Goal: Register for event/course

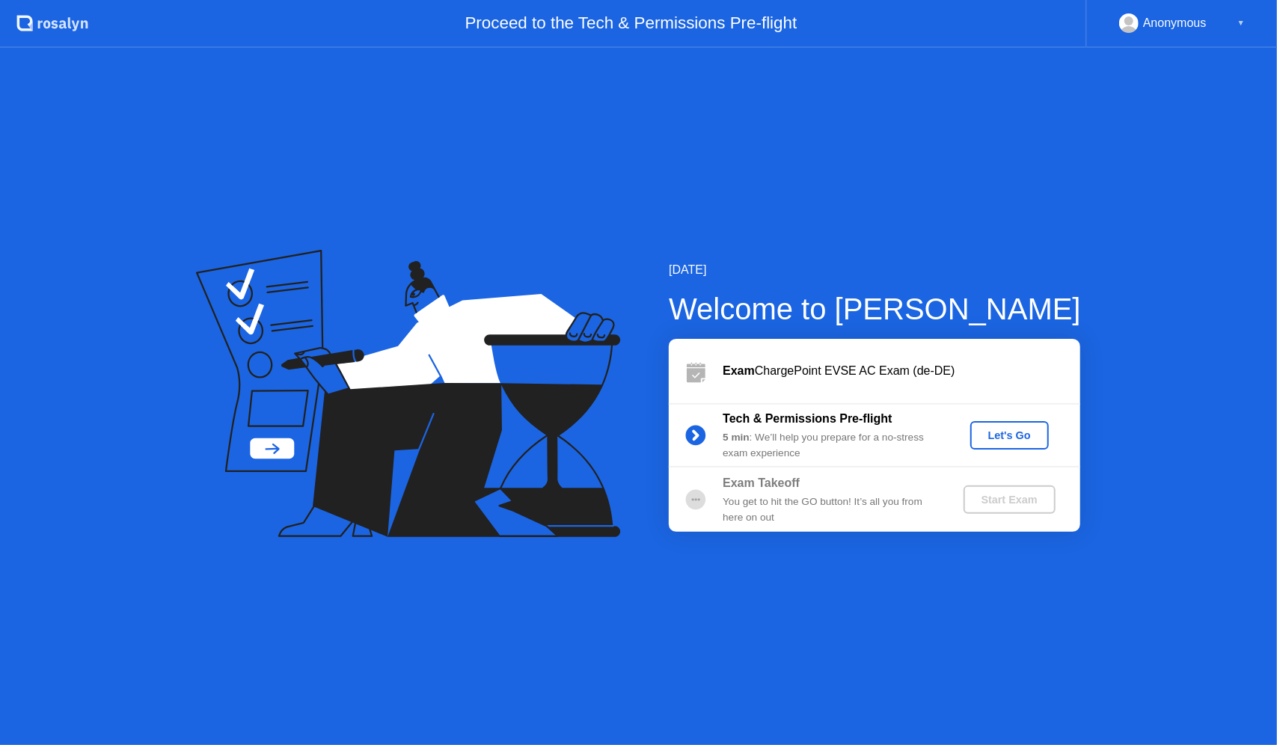
click at [1003, 438] on div "Let's Go" at bounding box center [1009, 435] width 67 height 12
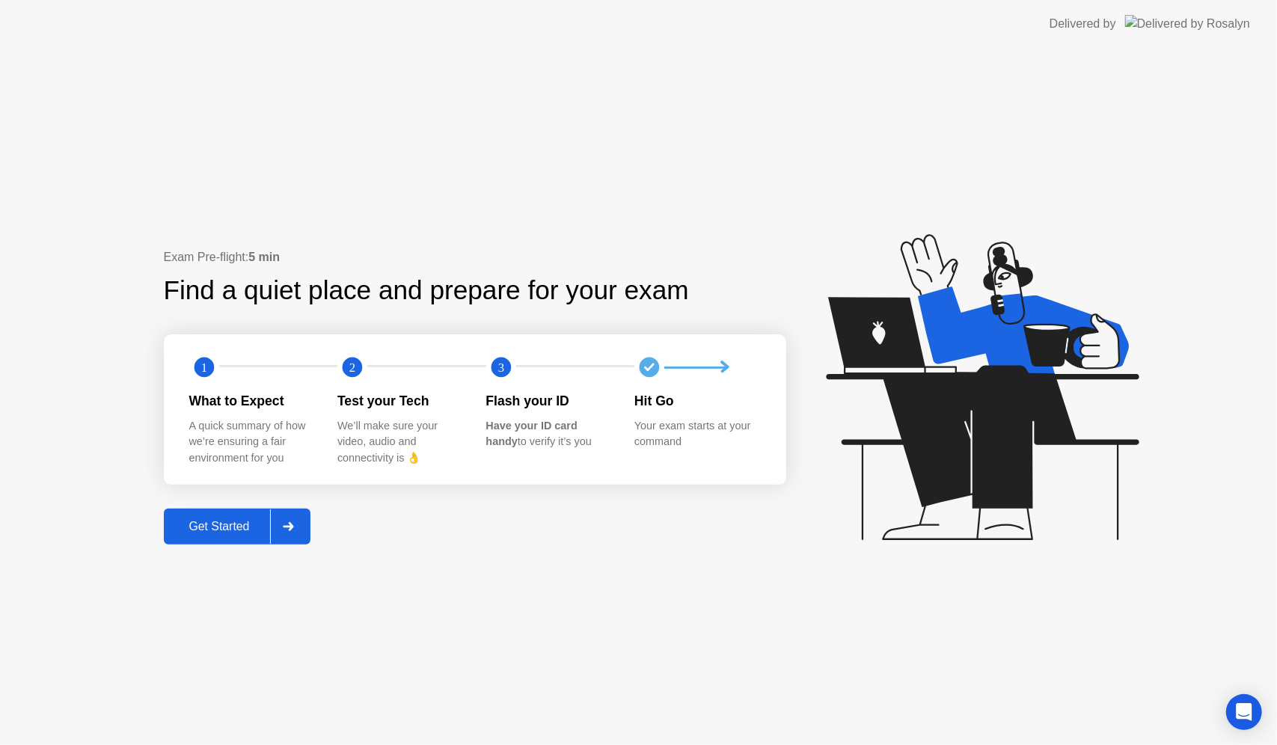
click at [242, 533] on div "Get Started" at bounding box center [219, 526] width 103 height 13
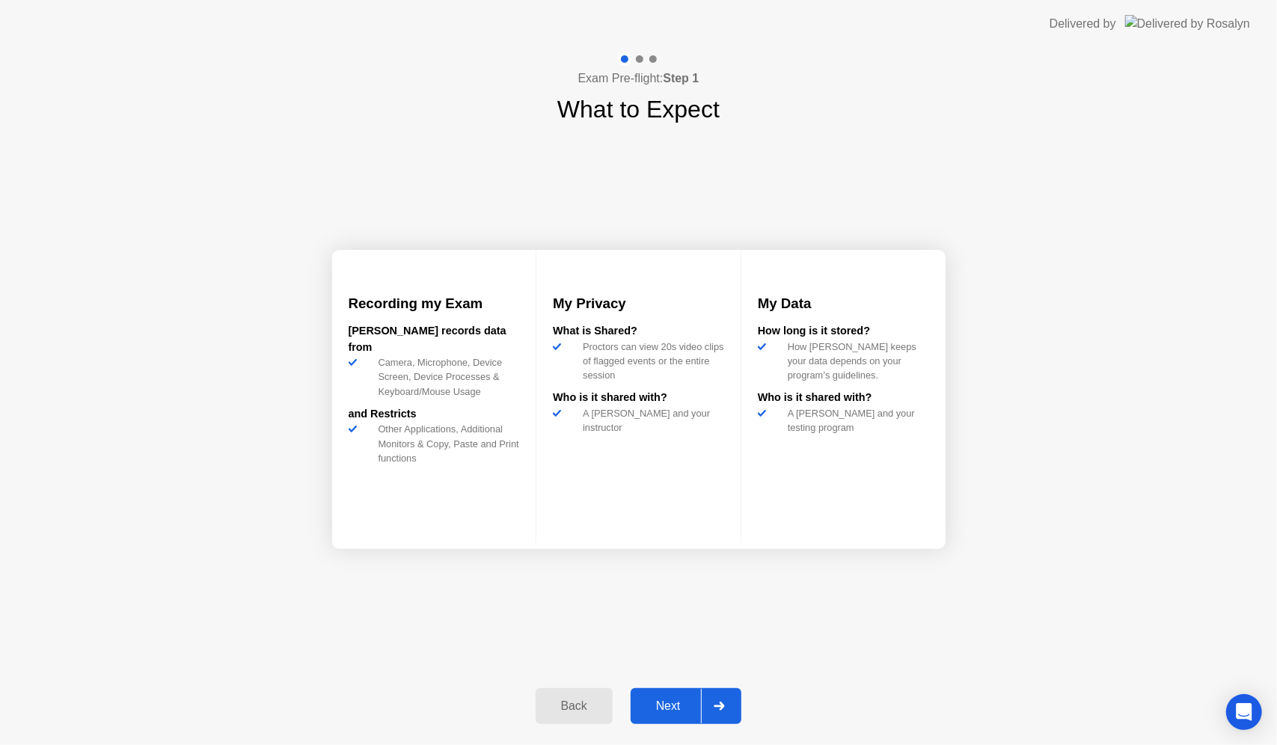
click at [685, 707] on div "Next" at bounding box center [668, 706] width 67 height 13
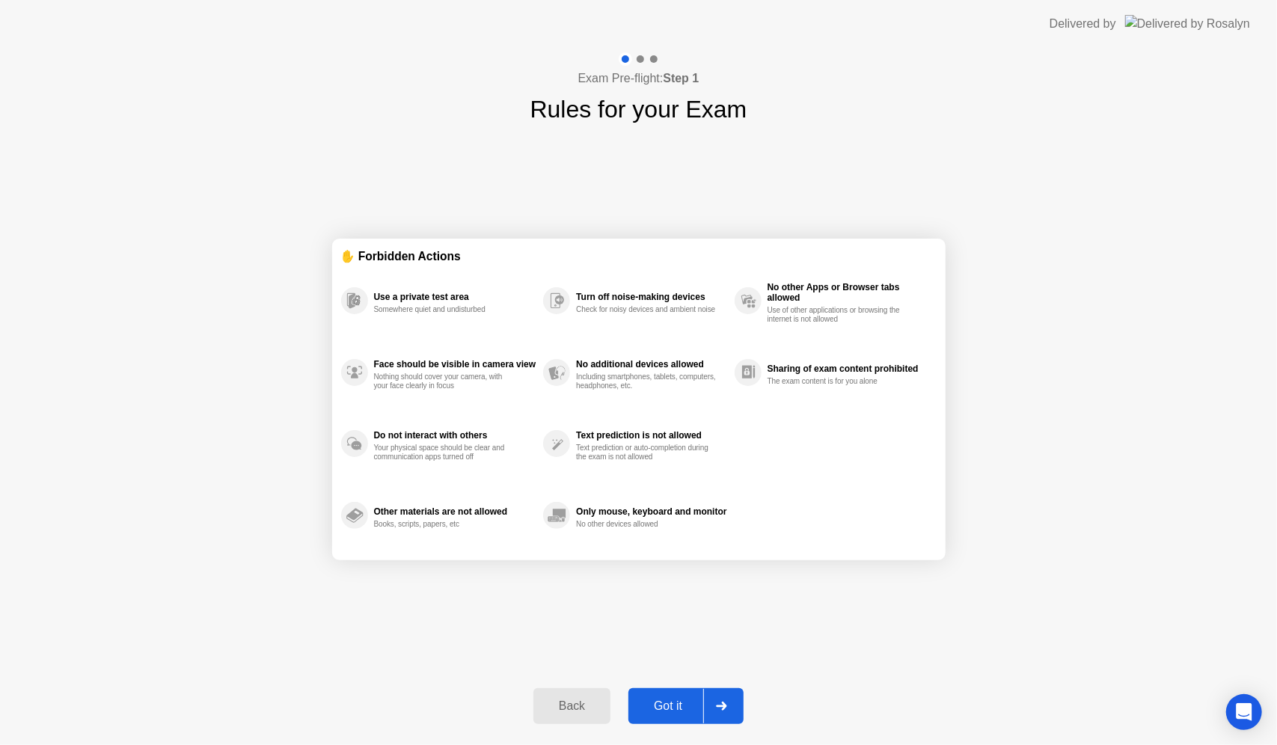
click at [685, 707] on div "Got it" at bounding box center [668, 706] width 70 height 13
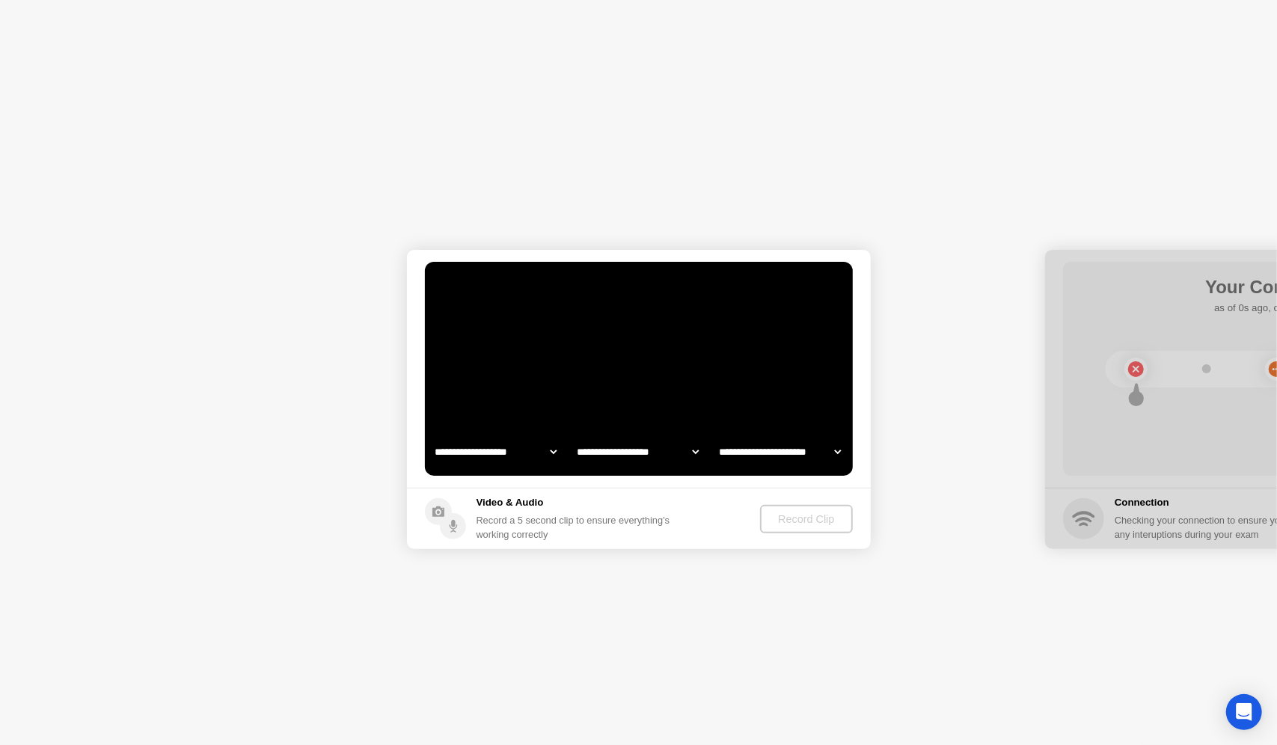
select select "**********"
select select "*******"
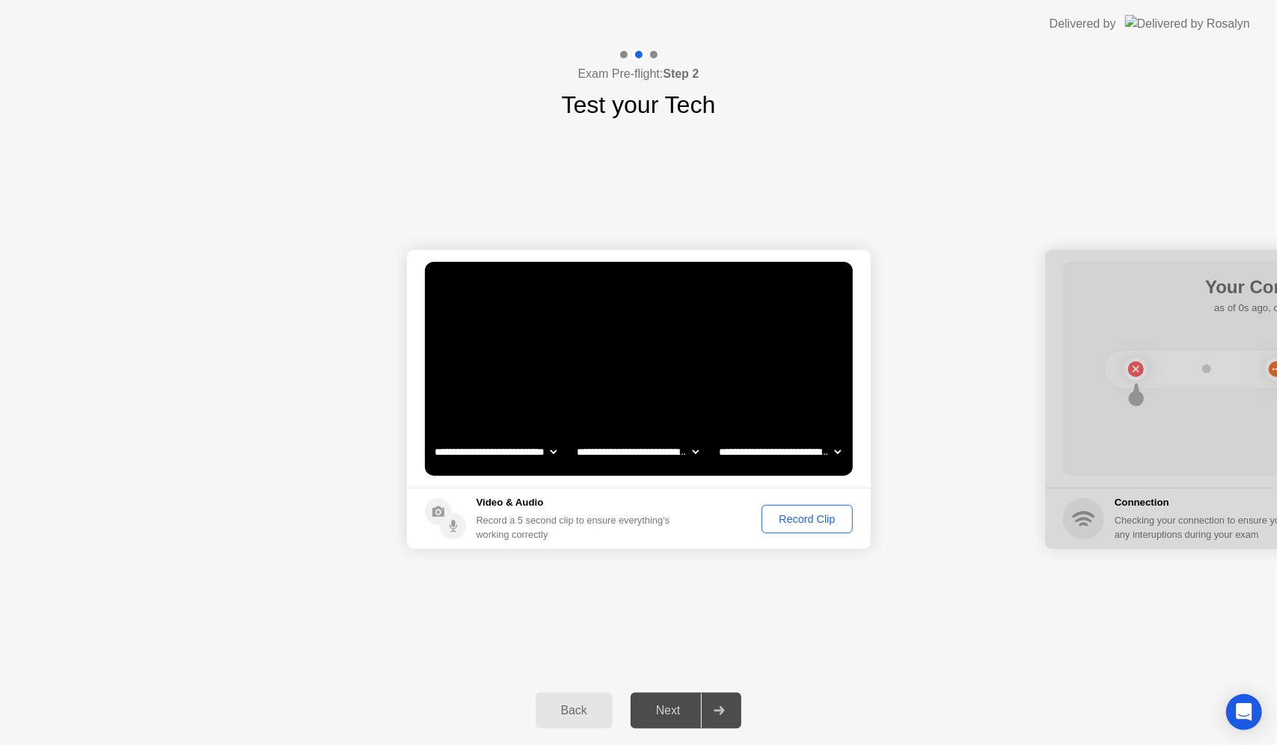
click at [798, 453] on select "**********" at bounding box center [780, 452] width 128 height 30
select select "**********"
click at [716, 437] on select "**********" at bounding box center [780, 452] width 128 height 30
click at [665, 456] on select "**********" at bounding box center [638, 452] width 128 height 30
select select "**********"
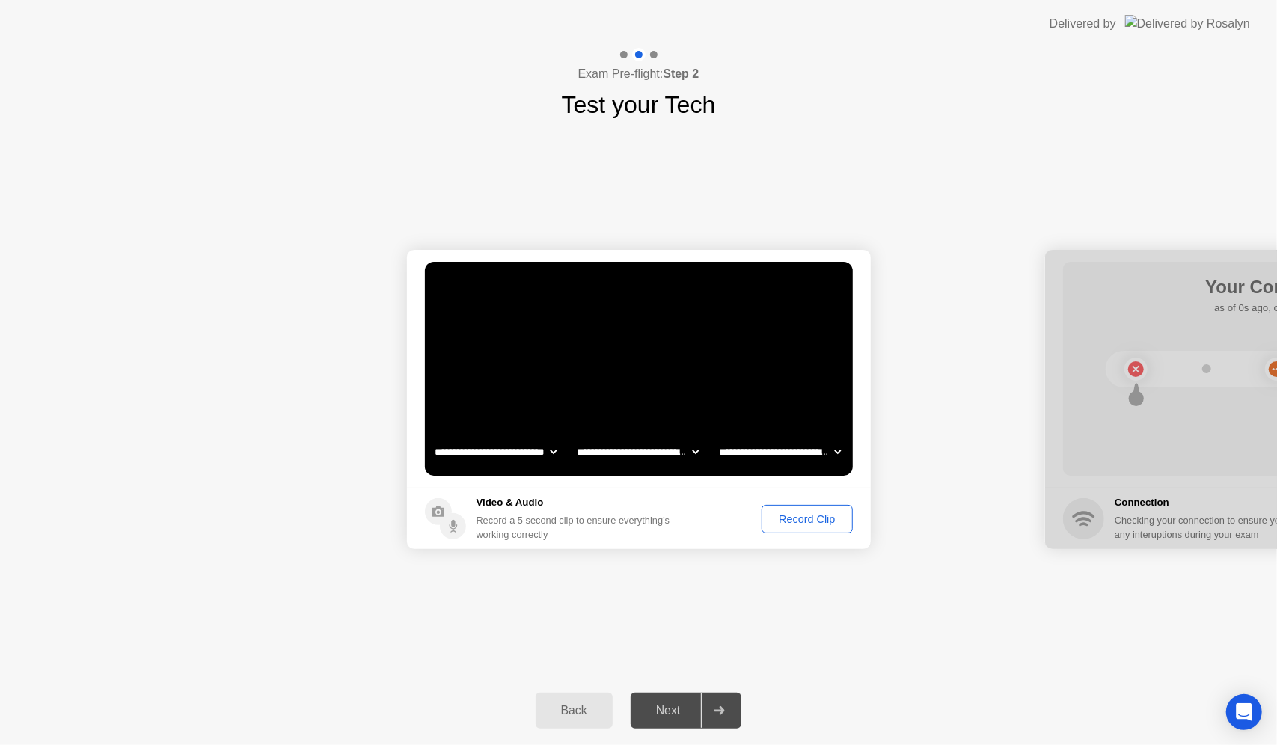
click at [574, 437] on select "**********" at bounding box center [638, 452] width 128 height 30
click at [817, 517] on div "Record Clip" at bounding box center [807, 519] width 80 height 12
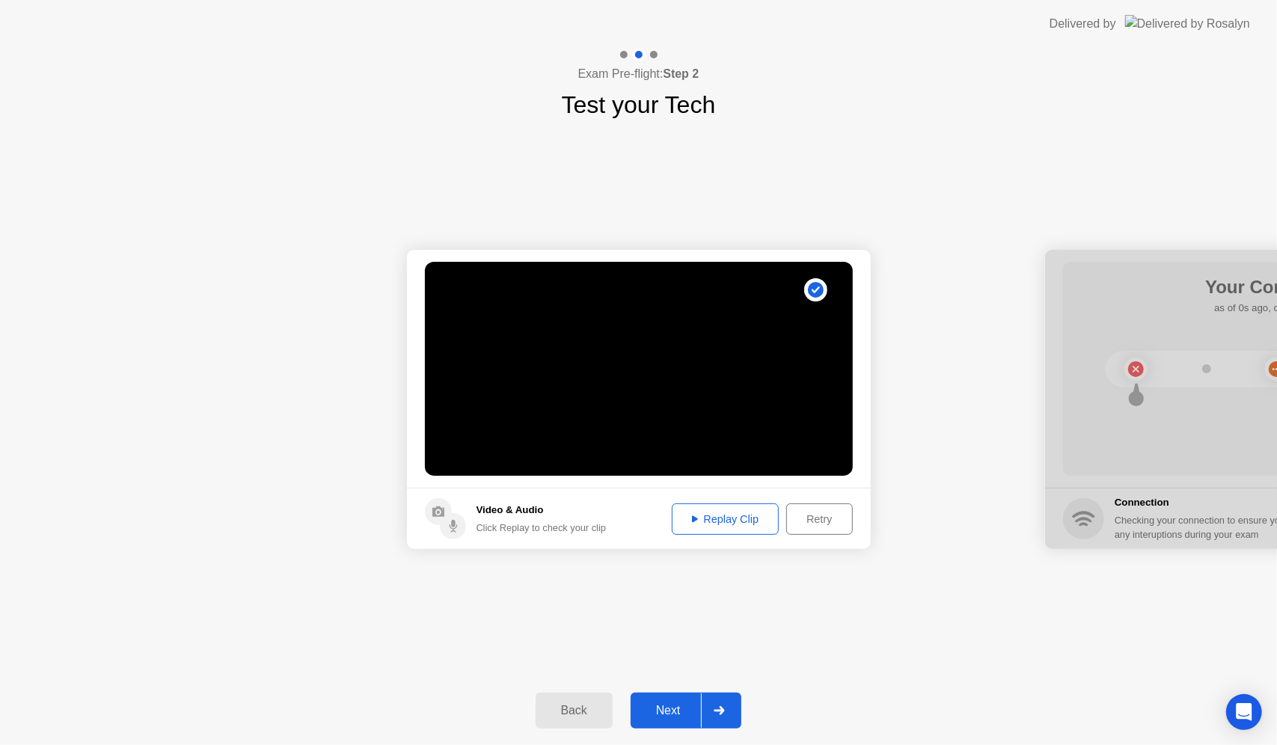
click at [676, 711] on div "Next" at bounding box center [668, 710] width 67 height 13
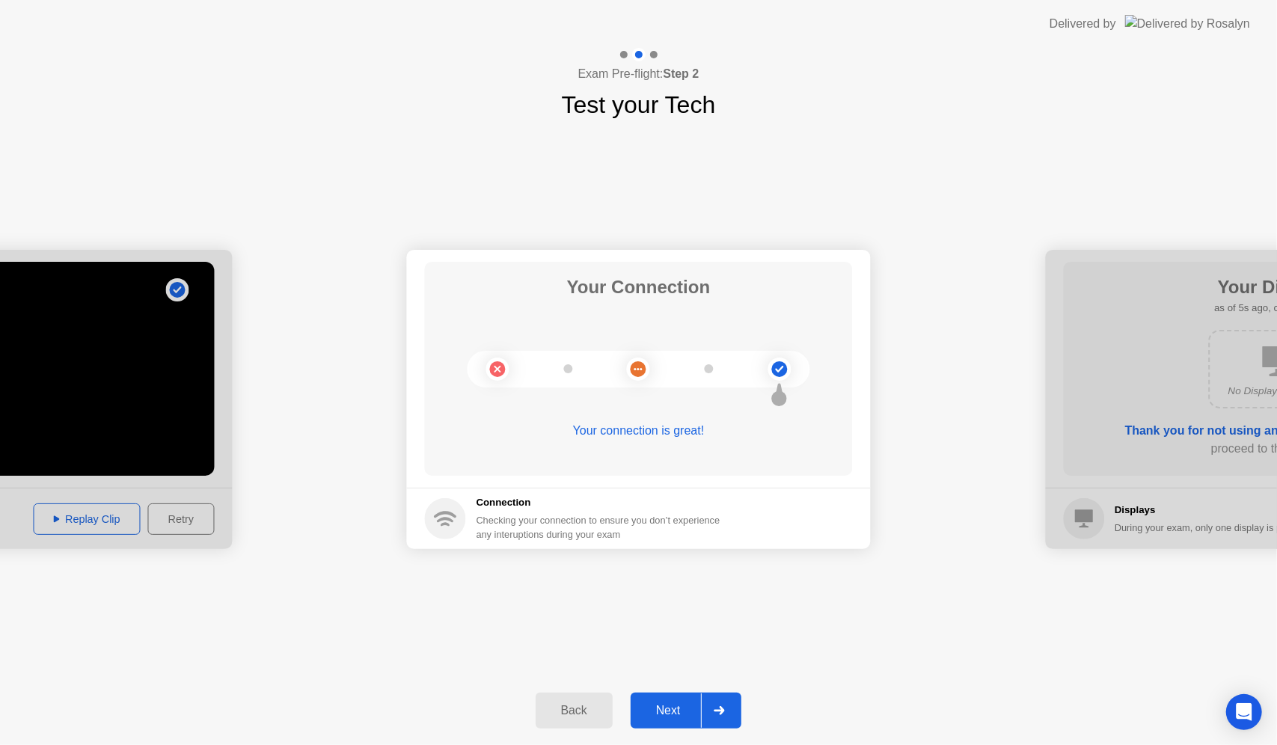
click at [676, 711] on div "Next" at bounding box center [668, 710] width 67 height 13
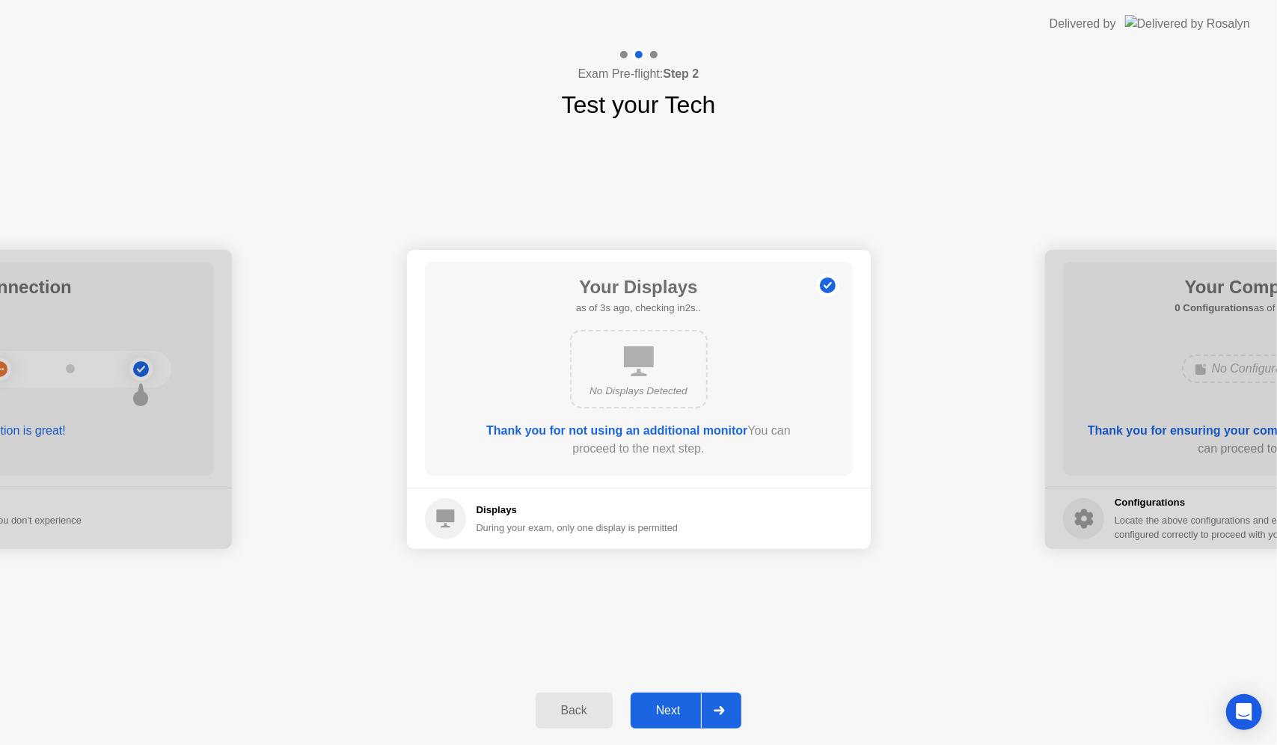
click at [676, 711] on div "Next" at bounding box center [668, 710] width 67 height 13
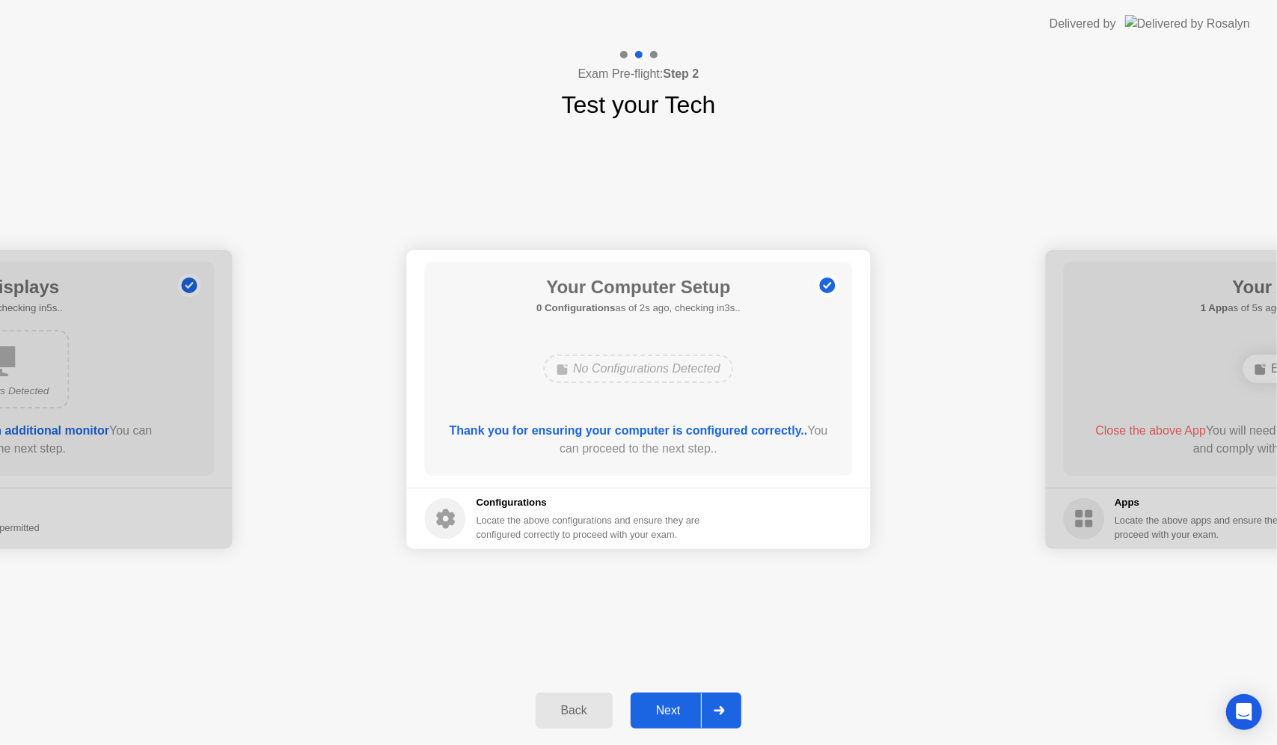
click at [676, 711] on div "Next" at bounding box center [668, 710] width 67 height 13
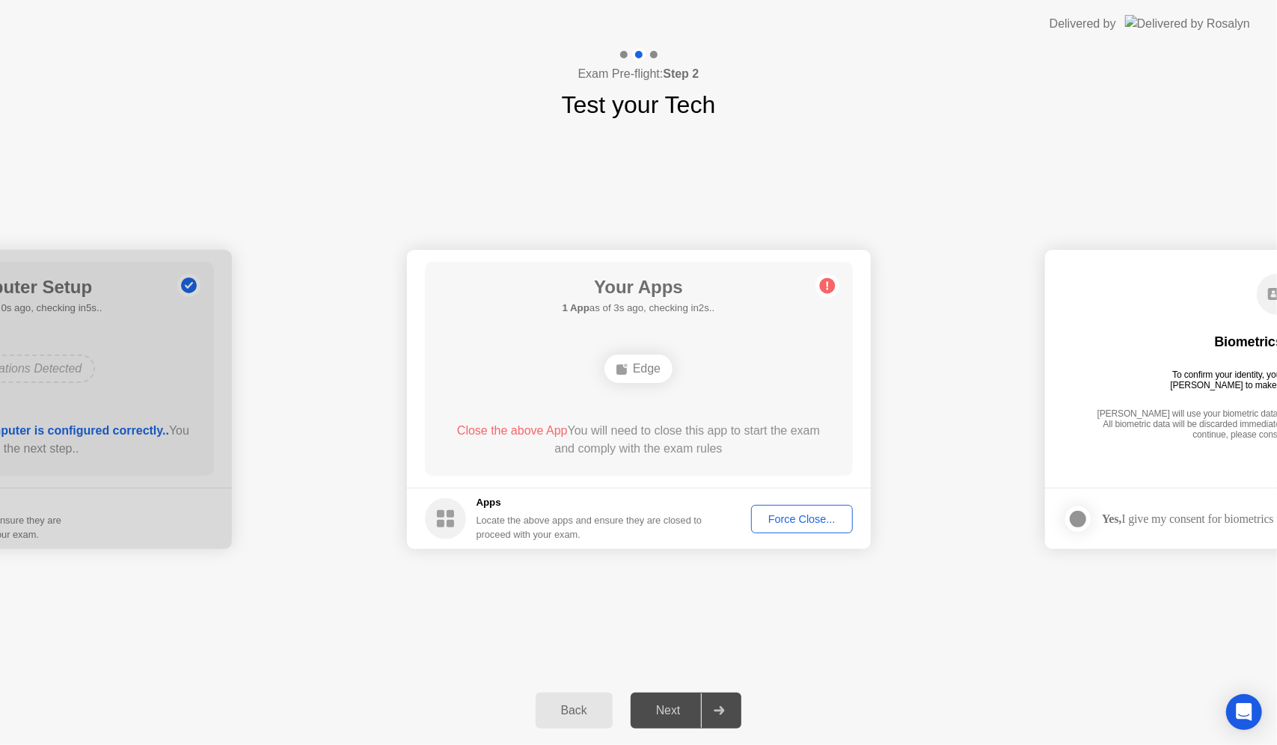
click at [795, 518] on div "Force Close..." at bounding box center [801, 519] width 91 height 12
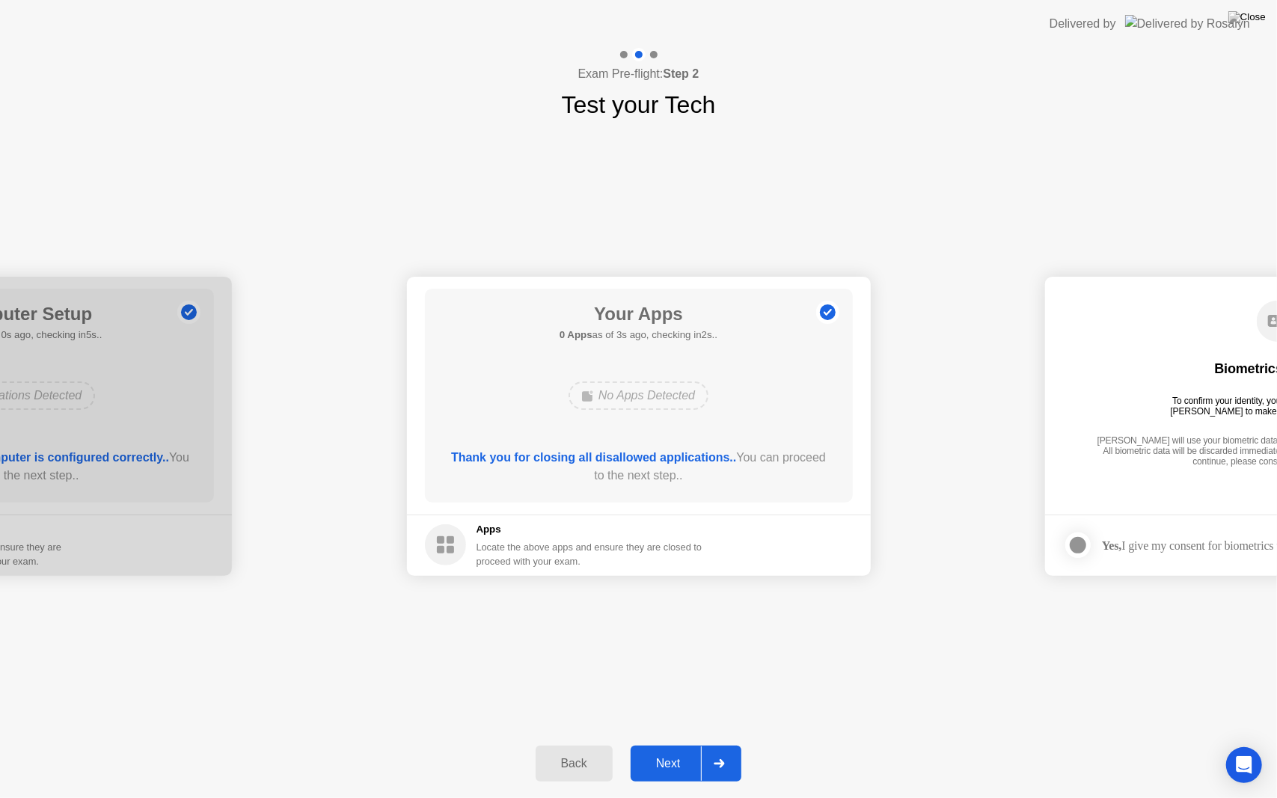
click at [688, 744] on div "Next" at bounding box center [668, 763] width 67 height 13
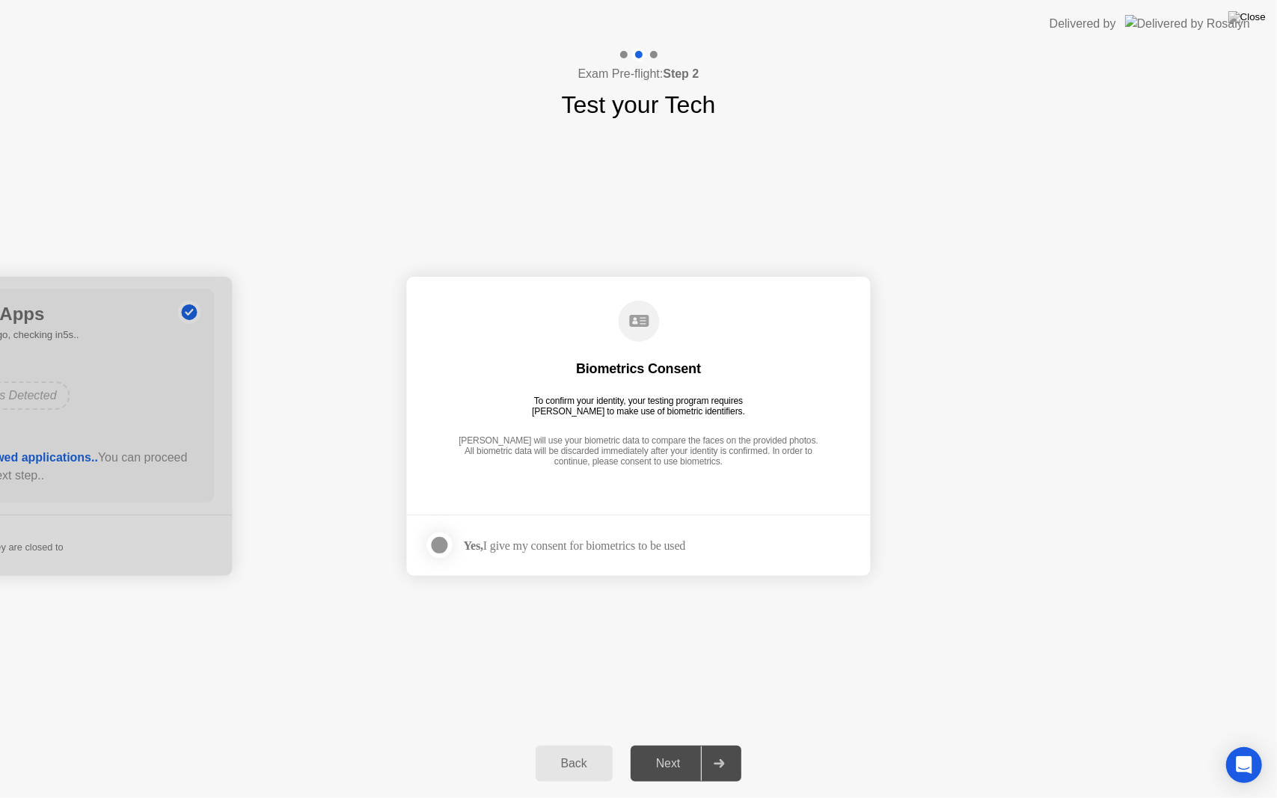
click at [650, 544] on div "Yes, I give my consent for biometrics to be used" at bounding box center [575, 546] width 222 height 14
click at [437, 540] on div at bounding box center [440, 545] width 18 height 18
click at [661, 744] on button "Next" at bounding box center [686, 764] width 111 height 36
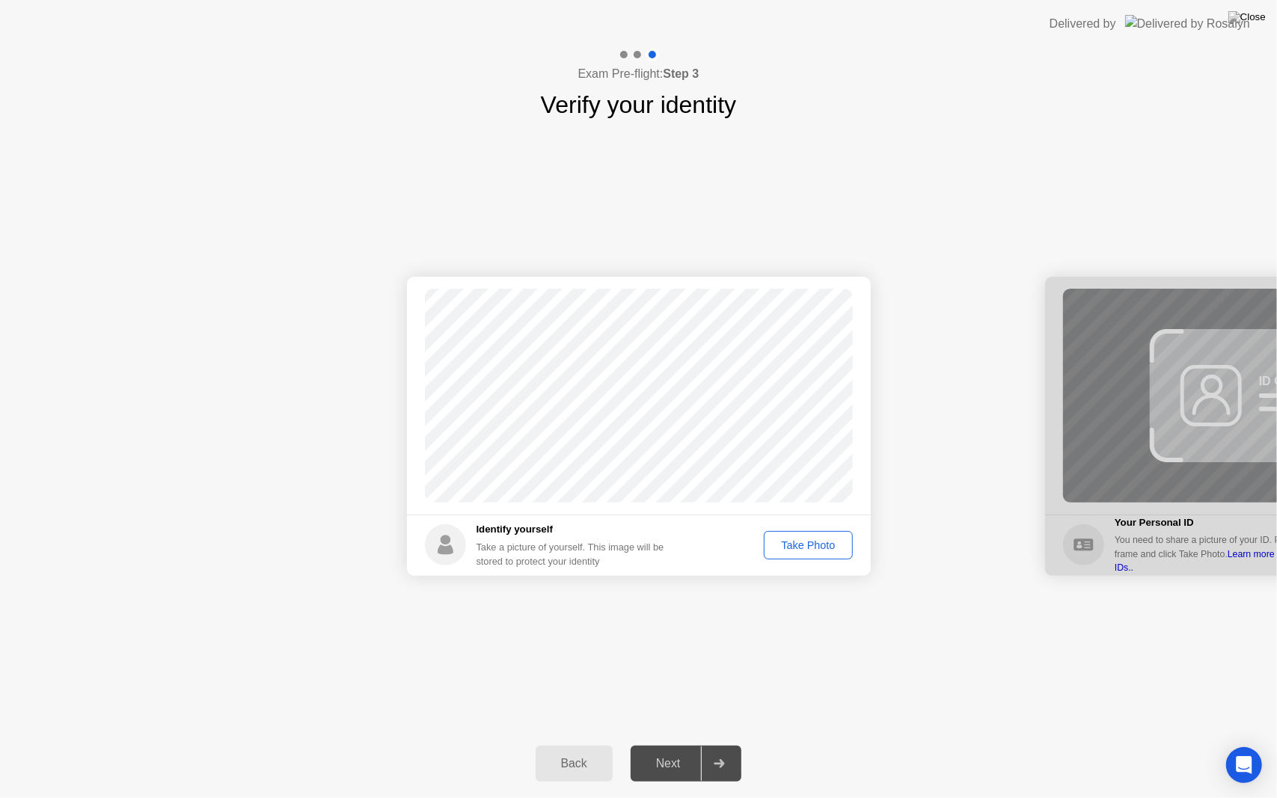
click at [798, 543] on div "Take Photo" at bounding box center [808, 545] width 78 height 12
click at [667, 744] on div "Next" at bounding box center [668, 763] width 67 height 13
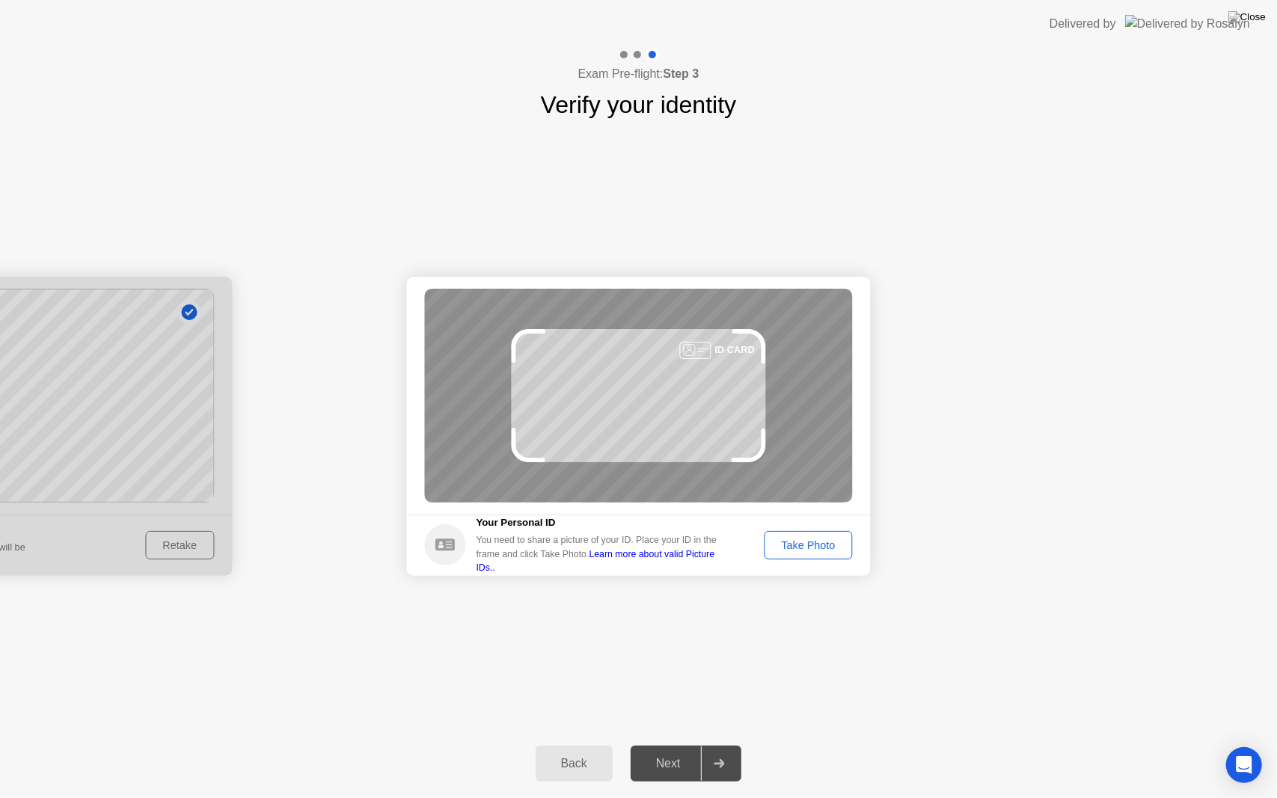
click at [819, 544] on div "Take Photo" at bounding box center [808, 545] width 78 height 12
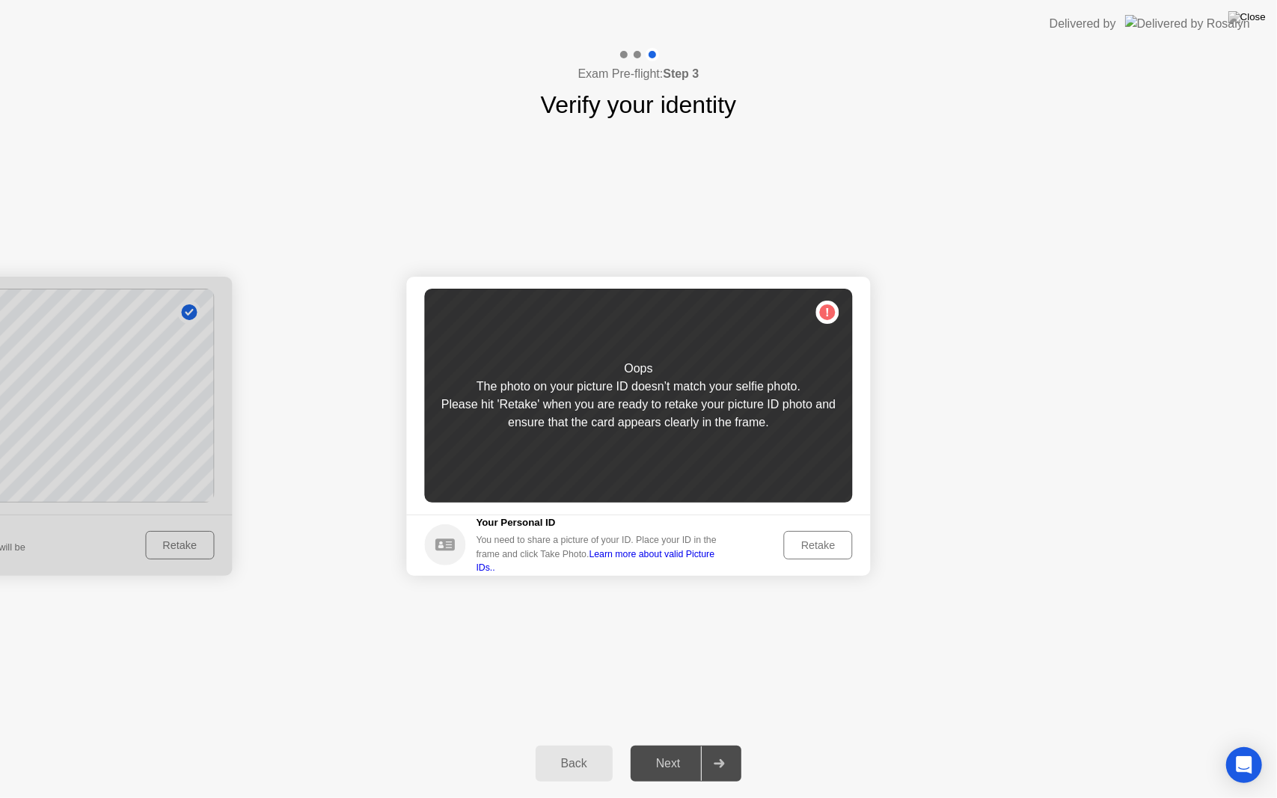
click at [819, 544] on div "Retake" at bounding box center [818, 545] width 58 height 12
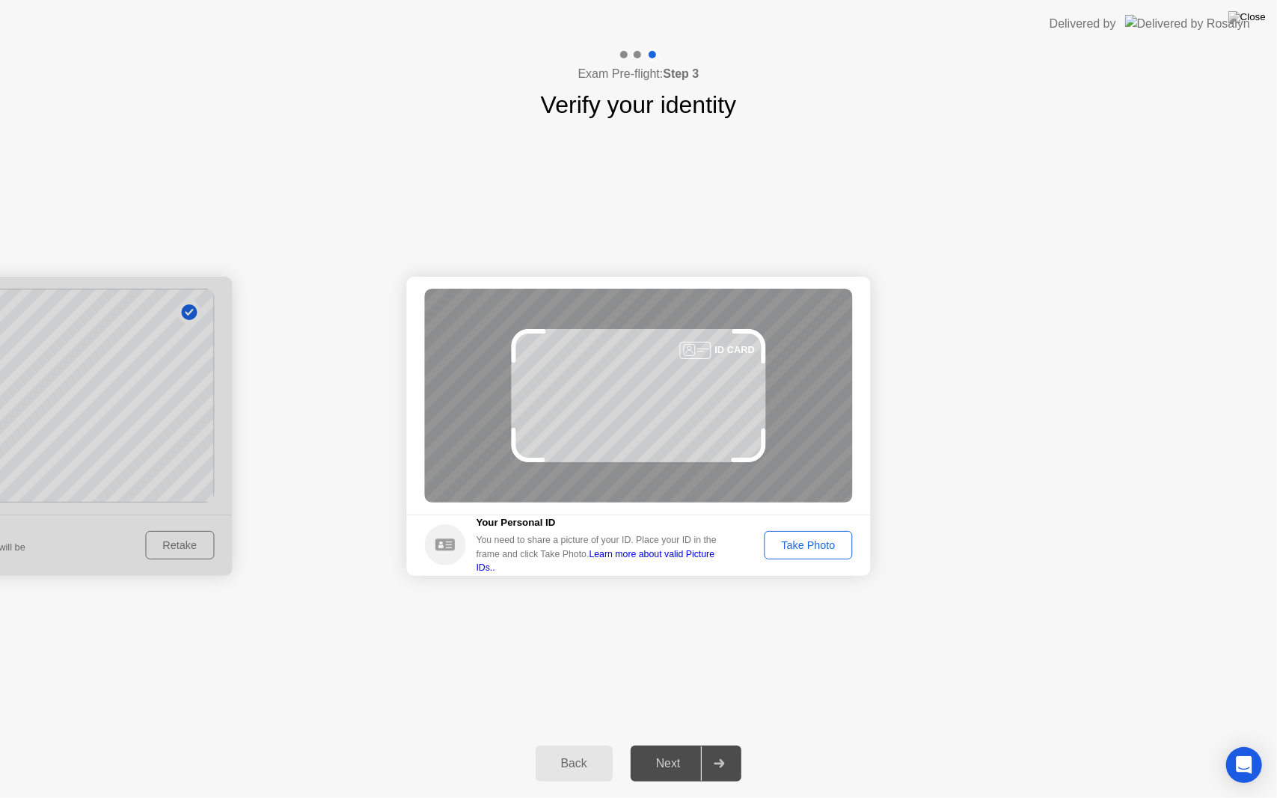
click at [819, 544] on div "Take Photo" at bounding box center [808, 545] width 78 height 12
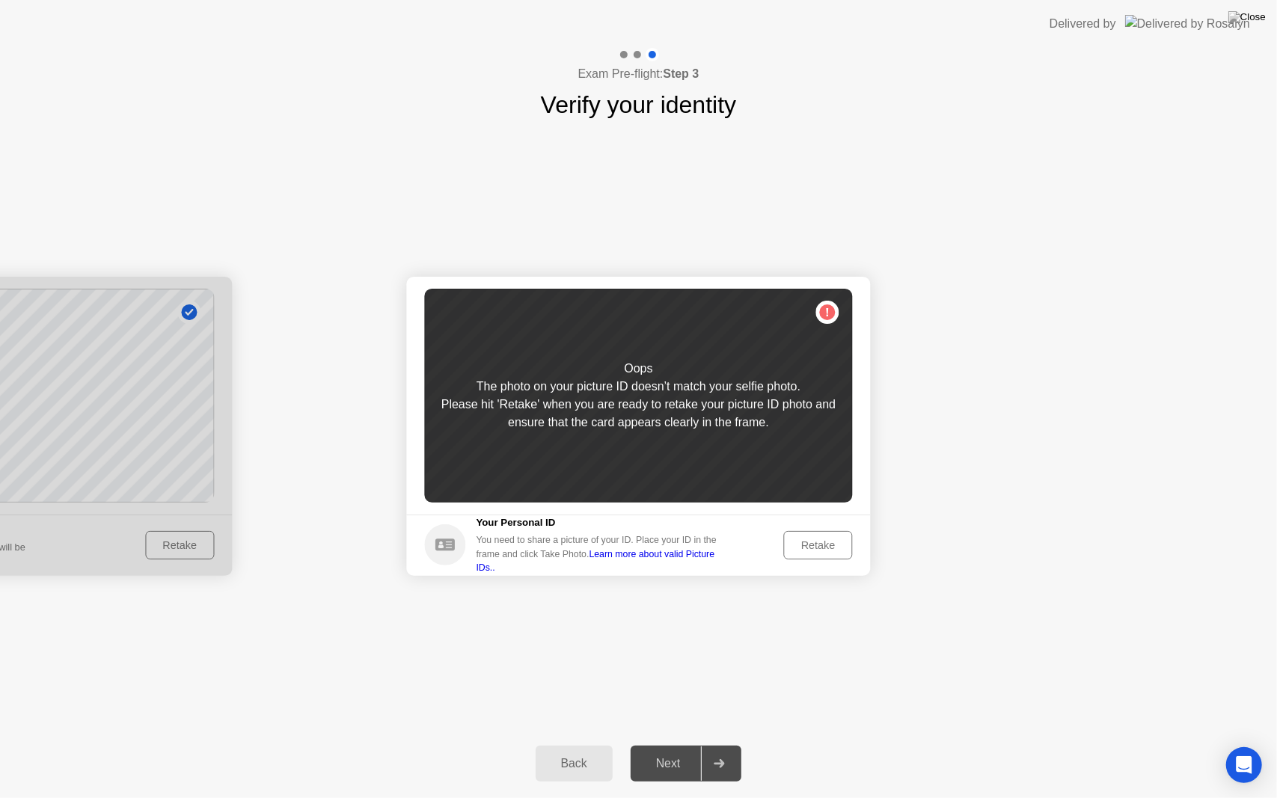
click at [819, 544] on div "Retake" at bounding box center [818, 545] width 58 height 12
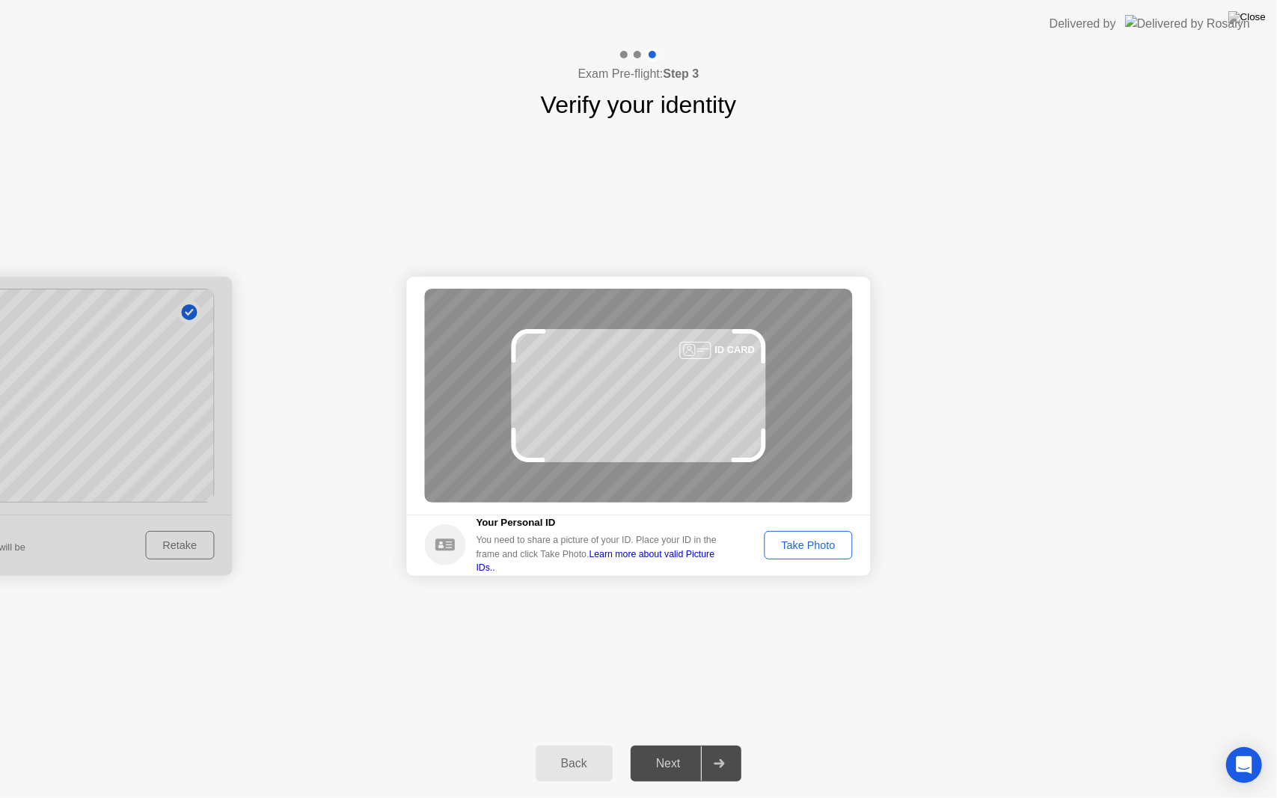
click at [819, 544] on div "Take Photo" at bounding box center [808, 545] width 78 height 12
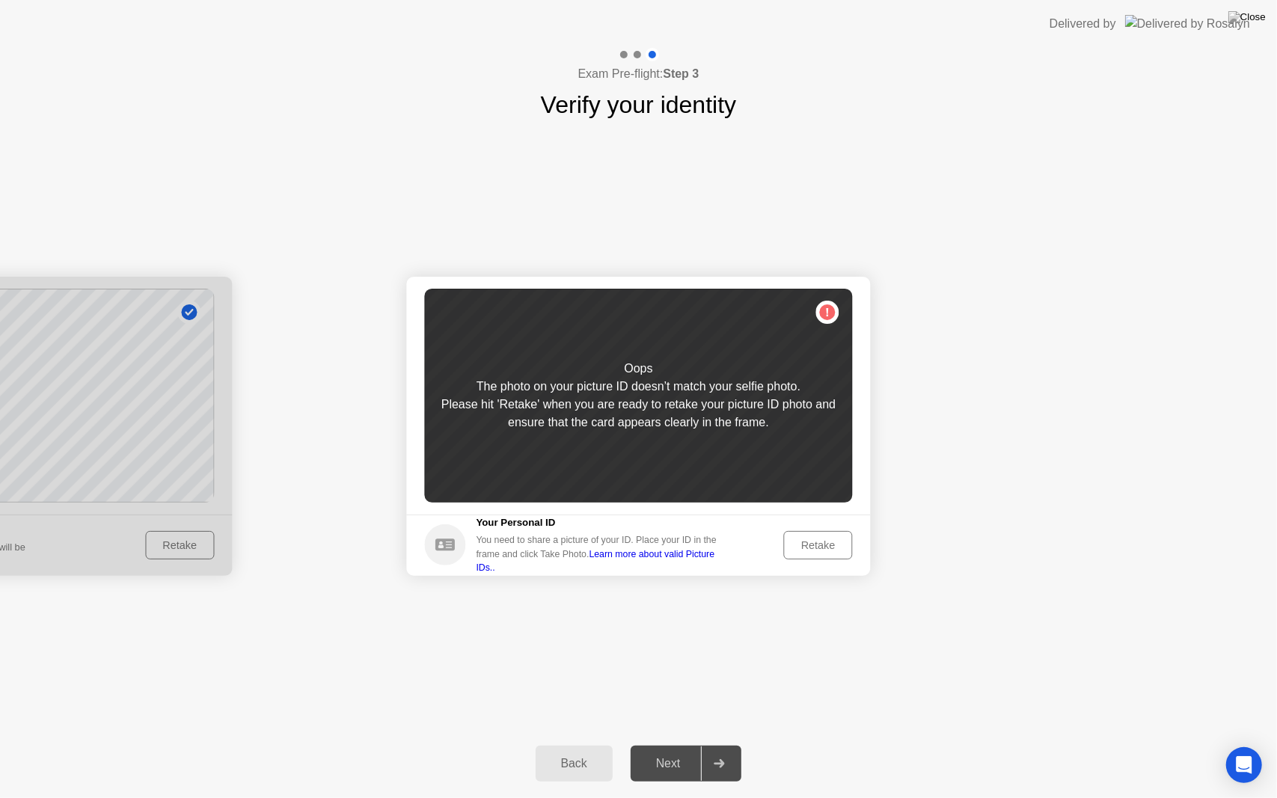
click at [819, 544] on div "Retake" at bounding box center [818, 545] width 58 height 12
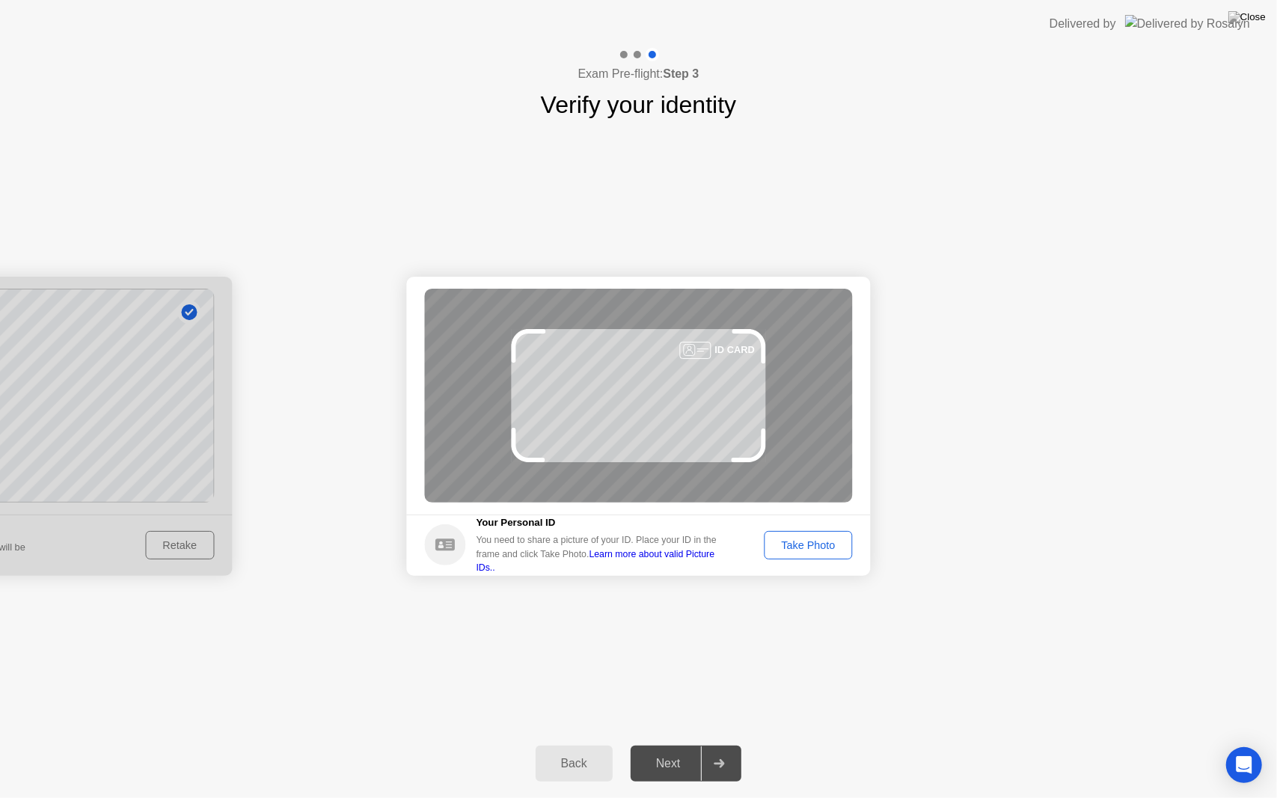
click at [567, 744] on button "Back" at bounding box center [574, 764] width 77 height 36
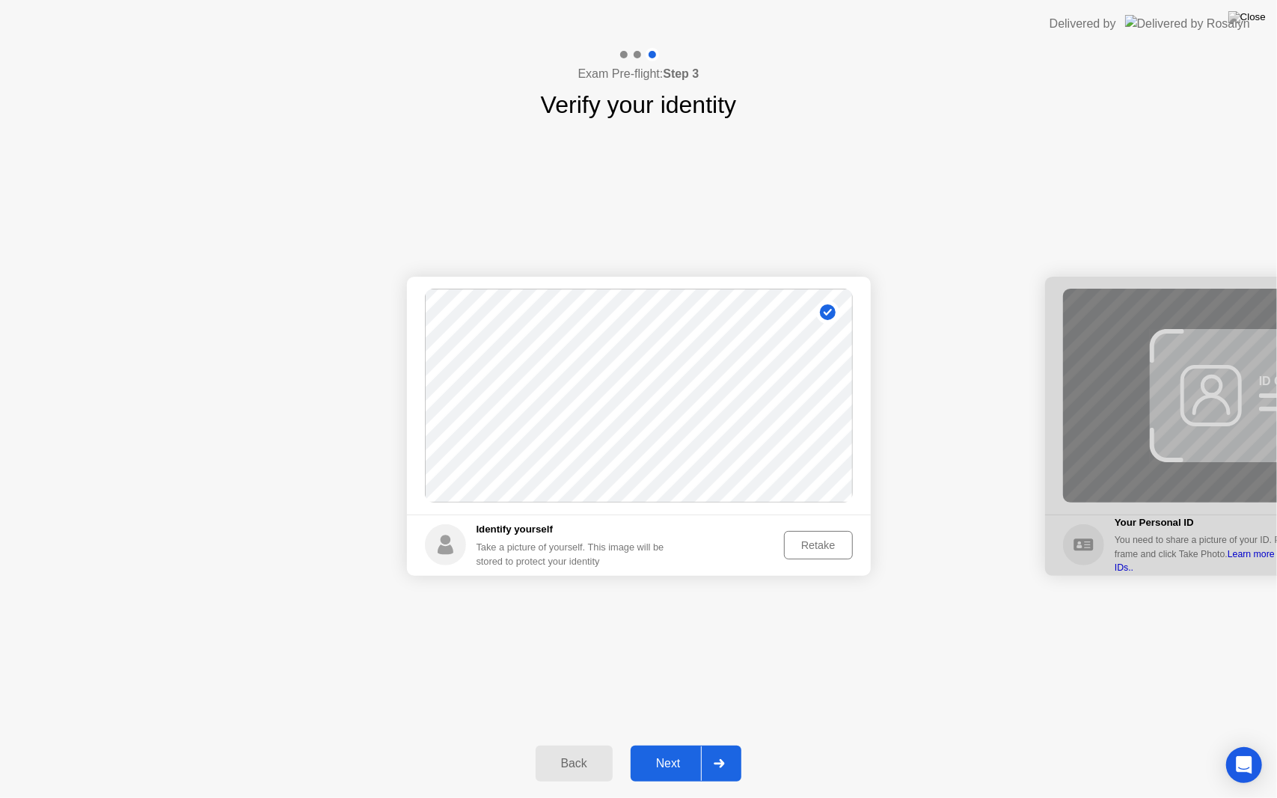
click at [827, 539] on div "Retake" at bounding box center [818, 545] width 58 height 12
click at [827, 539] on div "Take Photo" at bounding box center [808, 545] width 78 height 12
click at [688, 744] on div "Next" at bounding box center [668, 763] width 67 height 13
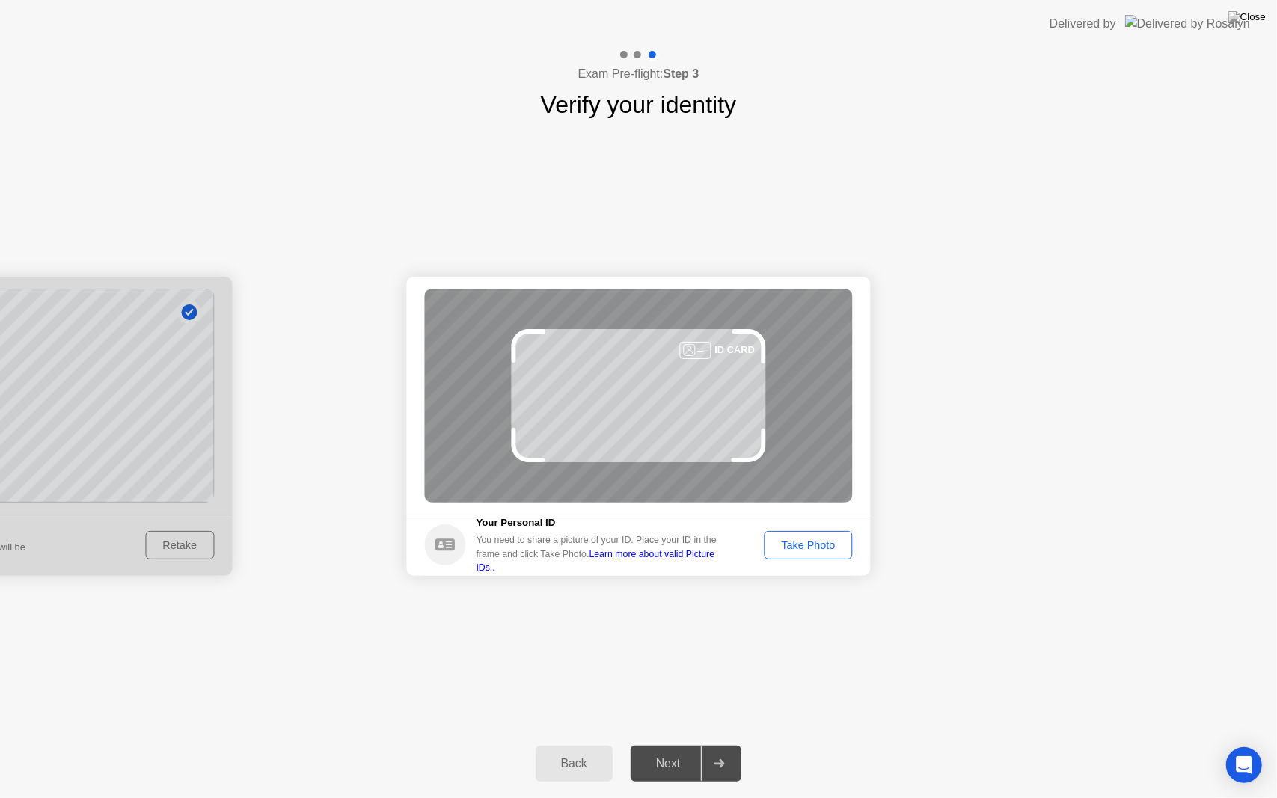
click at [811, 551] on div "Take Photo" at bounding box center [808, 545] width 78 height 12
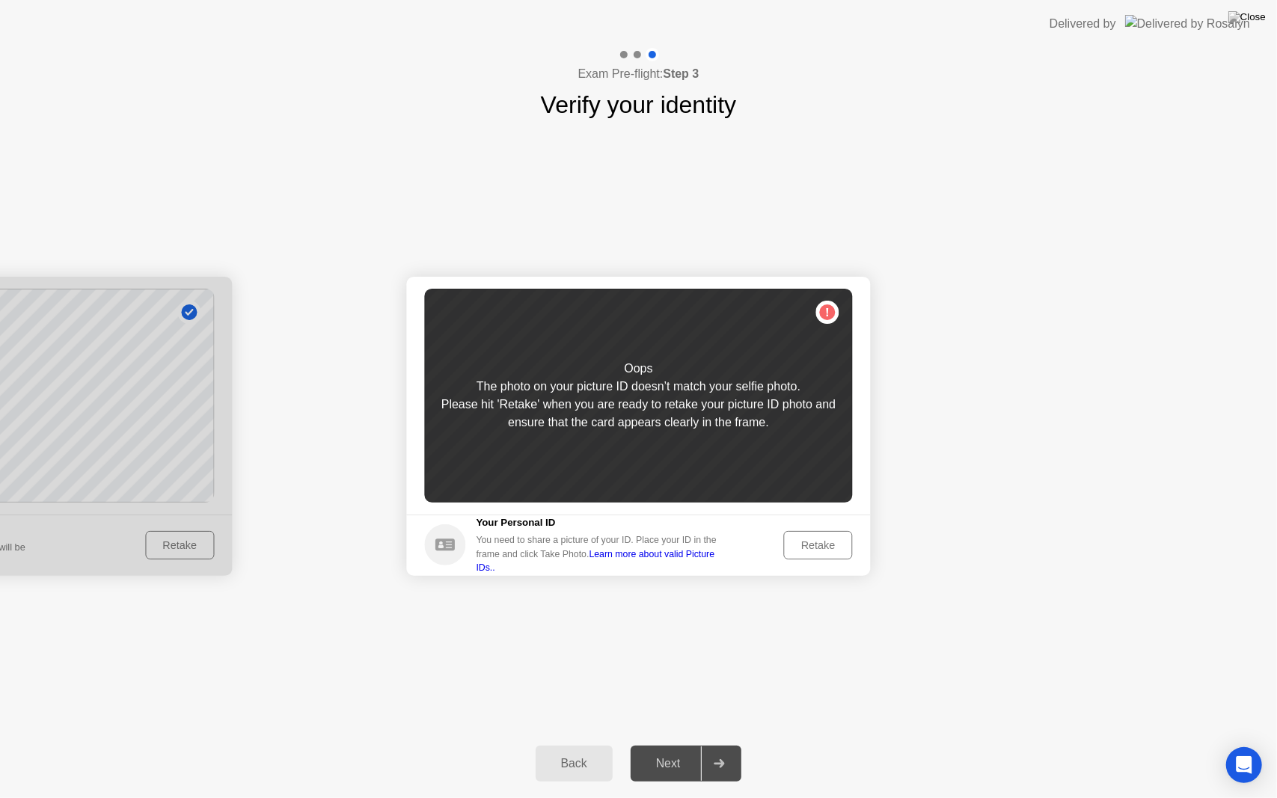
click at [811, 551] on div "Retake" at bounding box center [818, 545] width 58 height 12
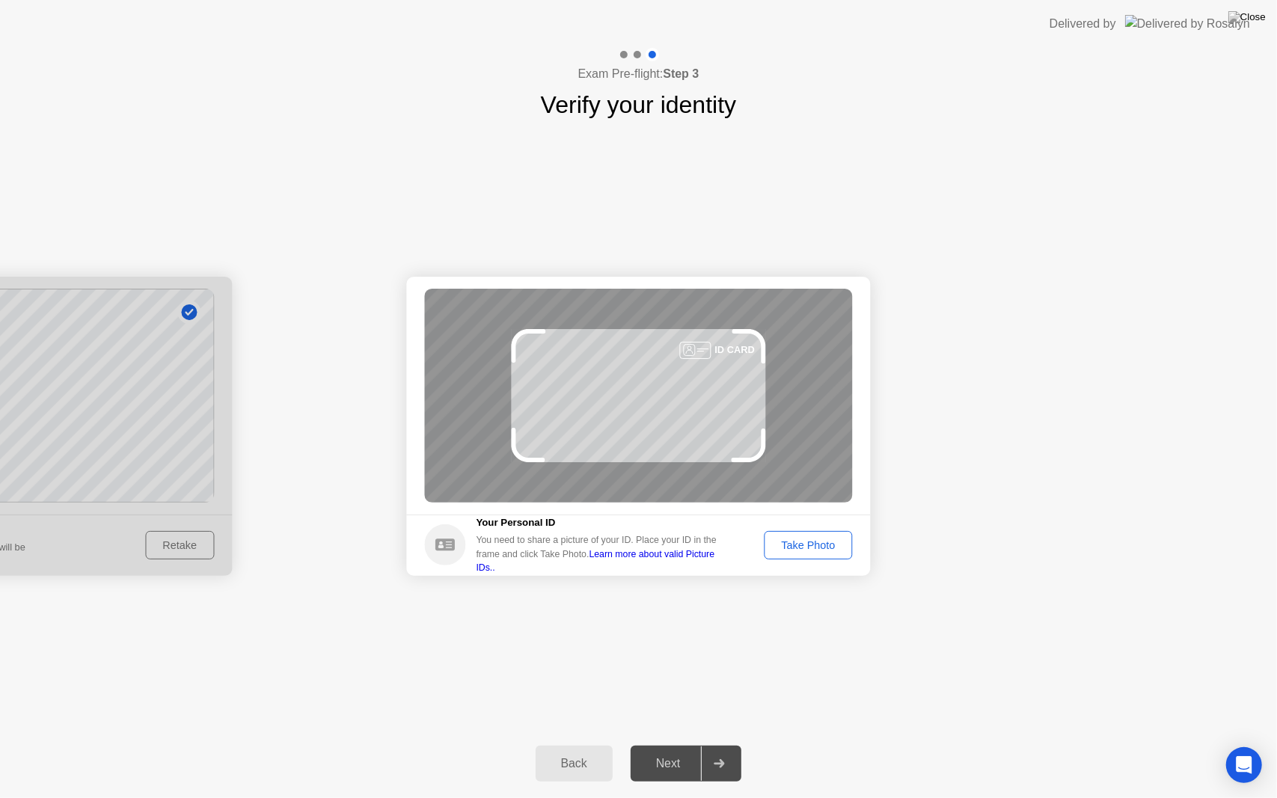
click at [811, 551] on div "Take Photo" at bounding box center [808, 545] width 78 height 12
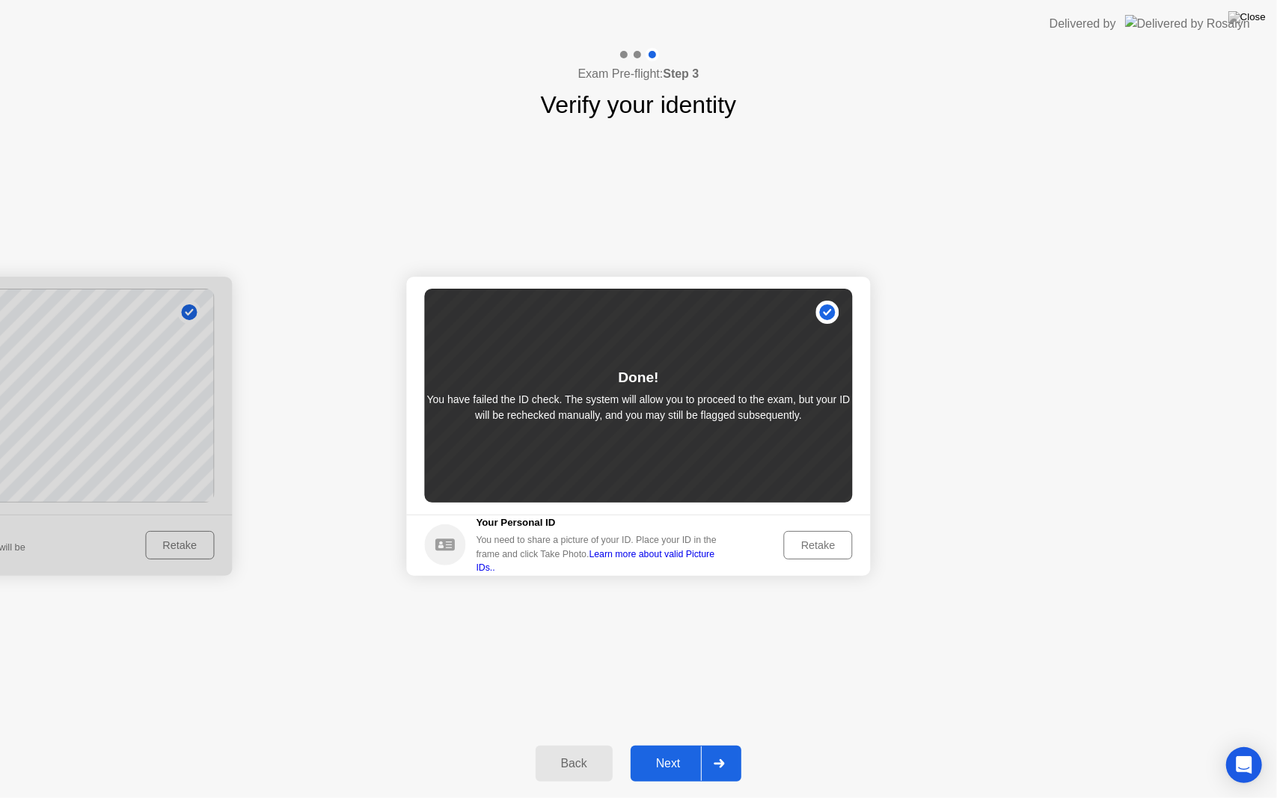
click at [643, 744] on button "Next" at bounding box center [686, 764] width 111 height 36
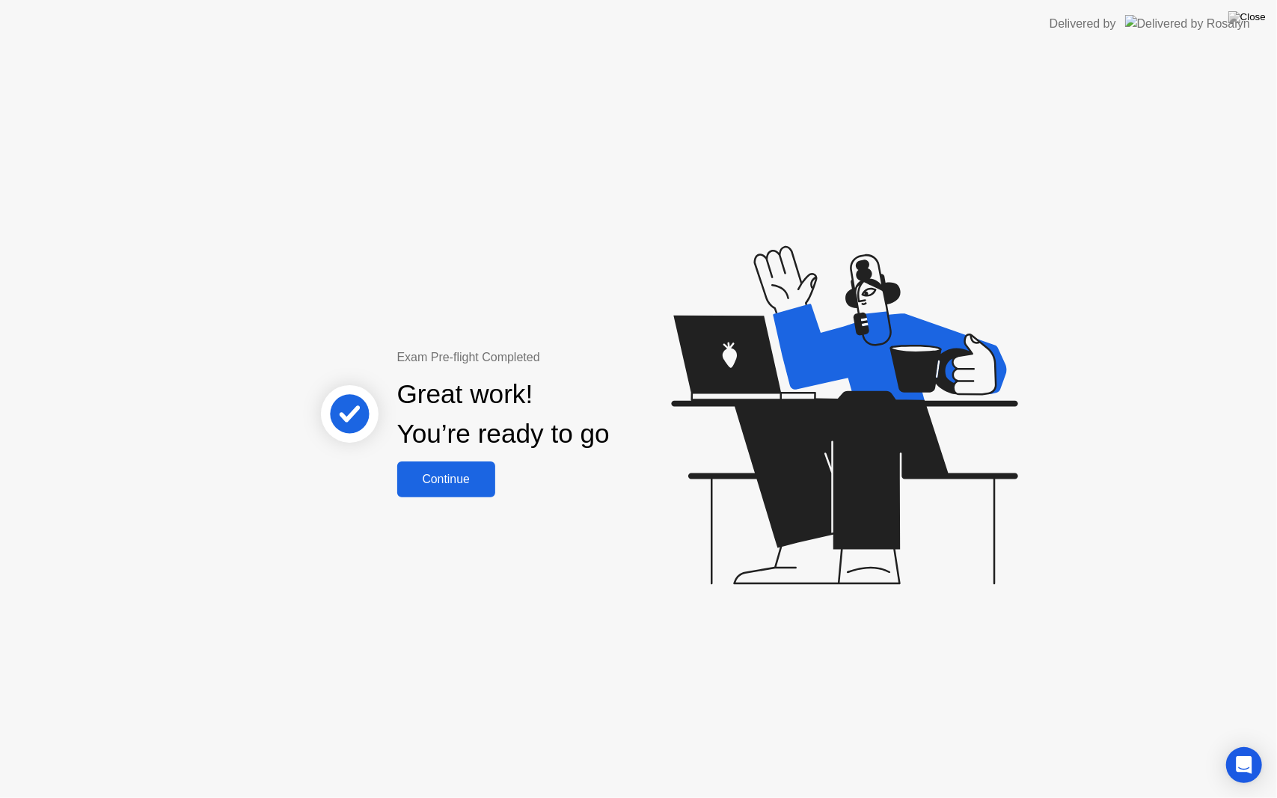
click at [464, 474] on div "Continue" at bounding box center [446, 479] width 89 height 13
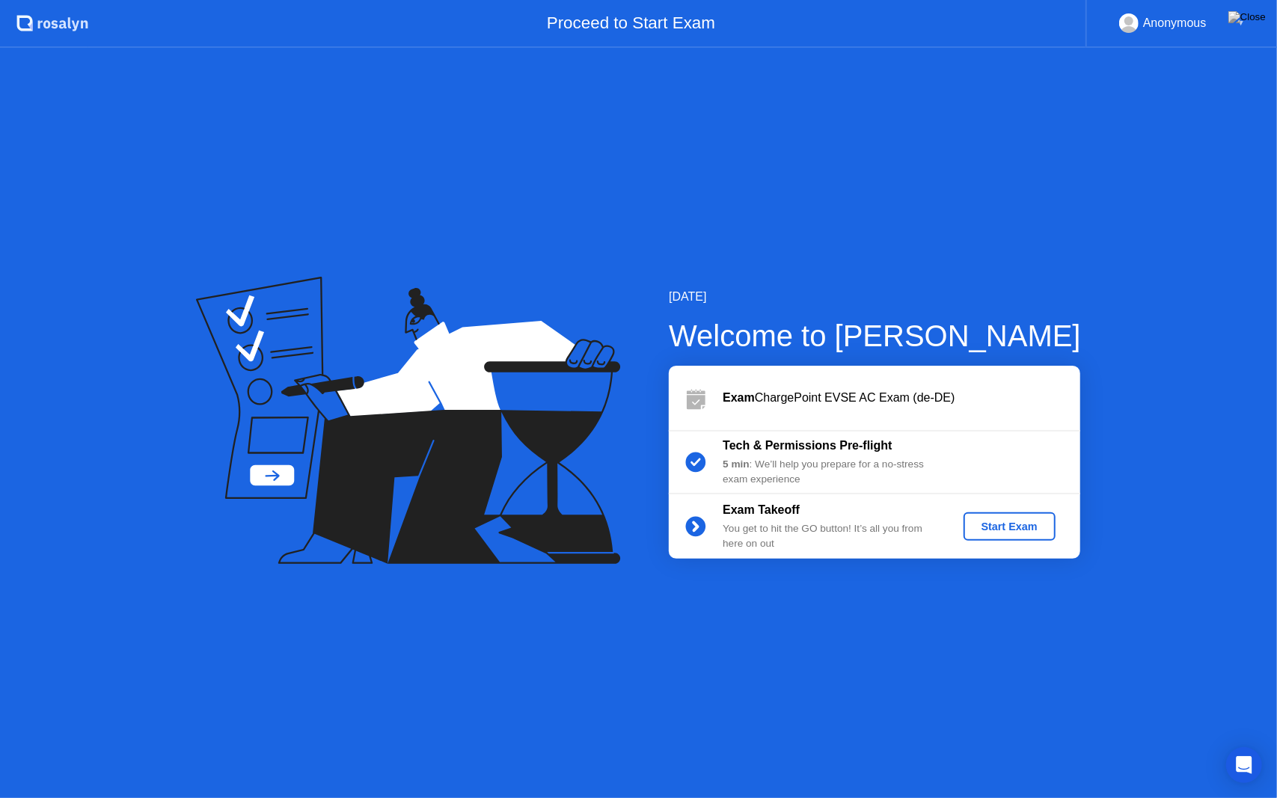
click at [1018, 521] on div "Start Exam" at bounding box center [1010, 527] width 80 height 12
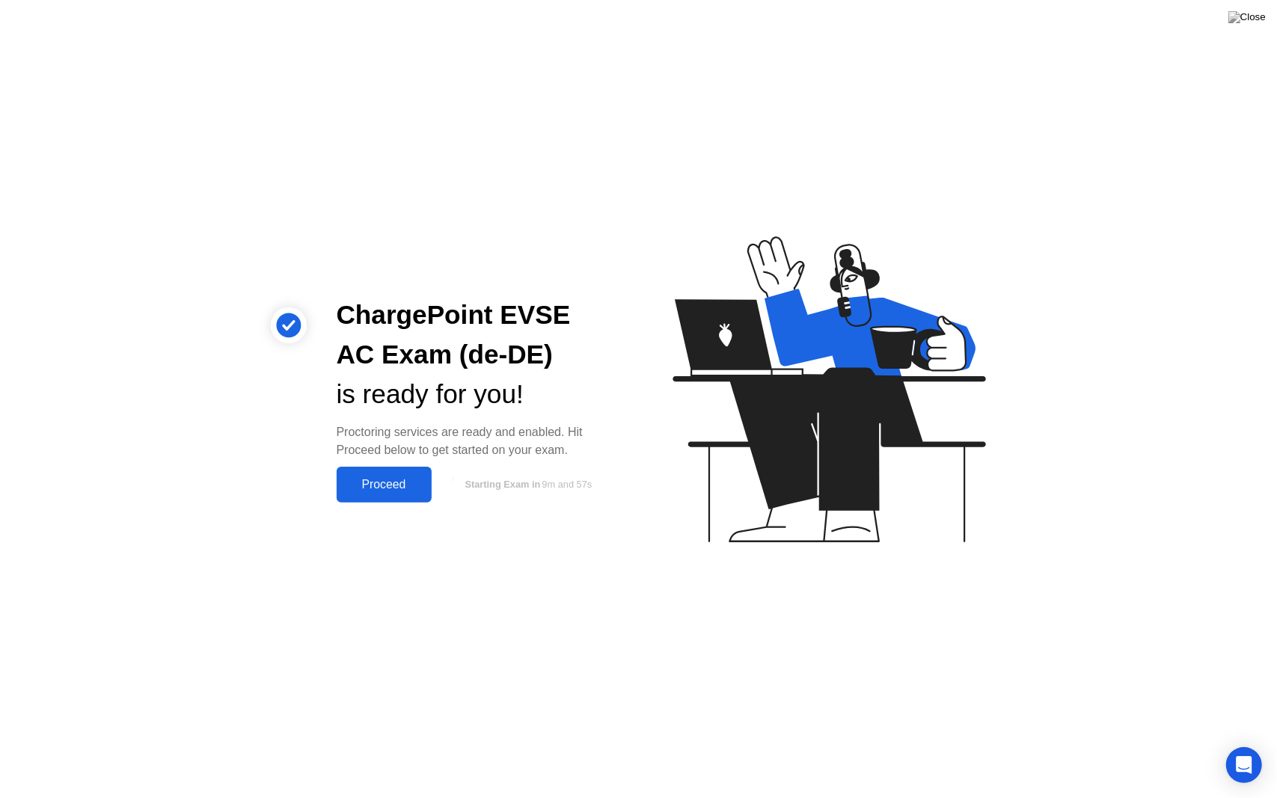
click at [389, 483] on div "Proceed" at bounding box center [384, 484] width 86 height 13
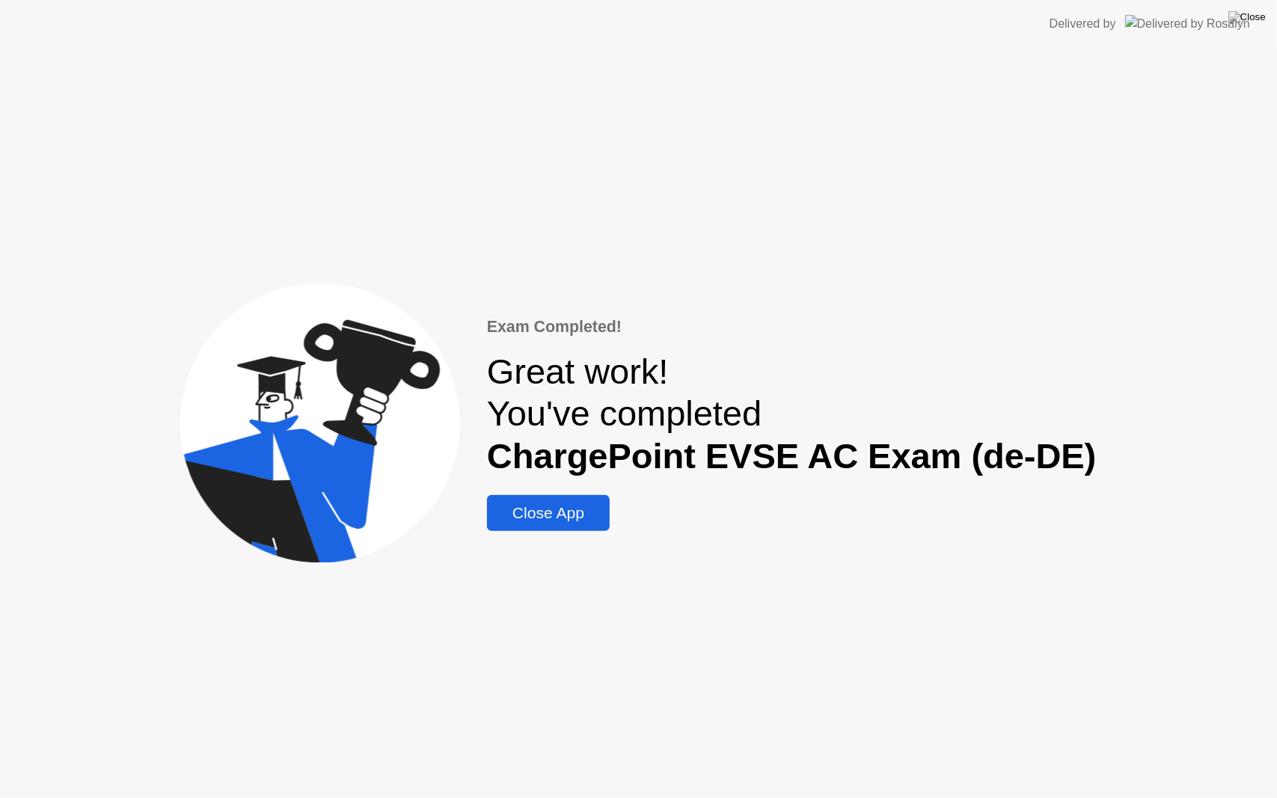
click at [593, 515] on div "Close App" at bounding box center [549, 513] width 114 height 18
